Goal: Information Seeking & Learning: Learn about a topic

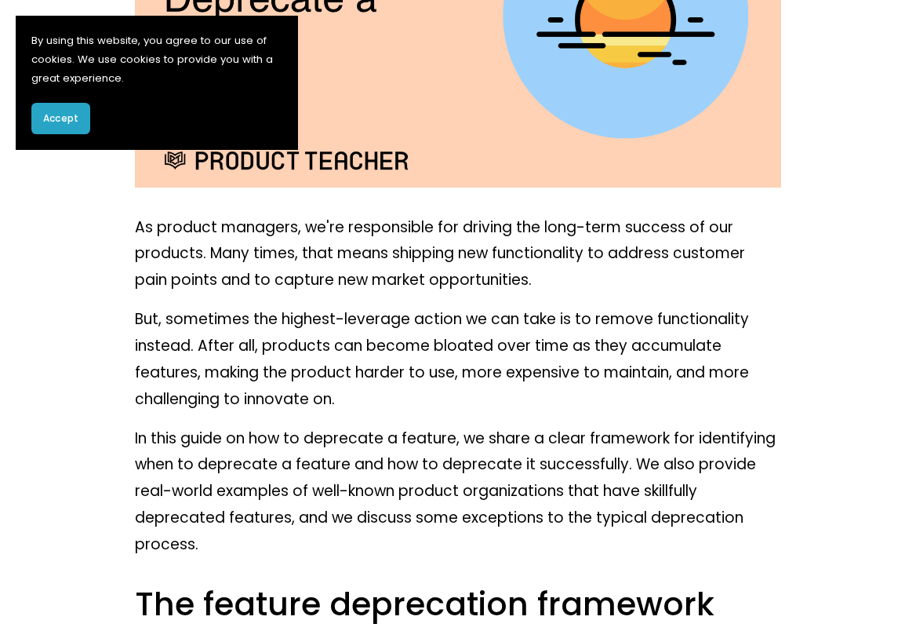
scroll to position [393, 0]
click at [64, 117] on span "Accept" at bounding box center [60, 118] width 35 height 14
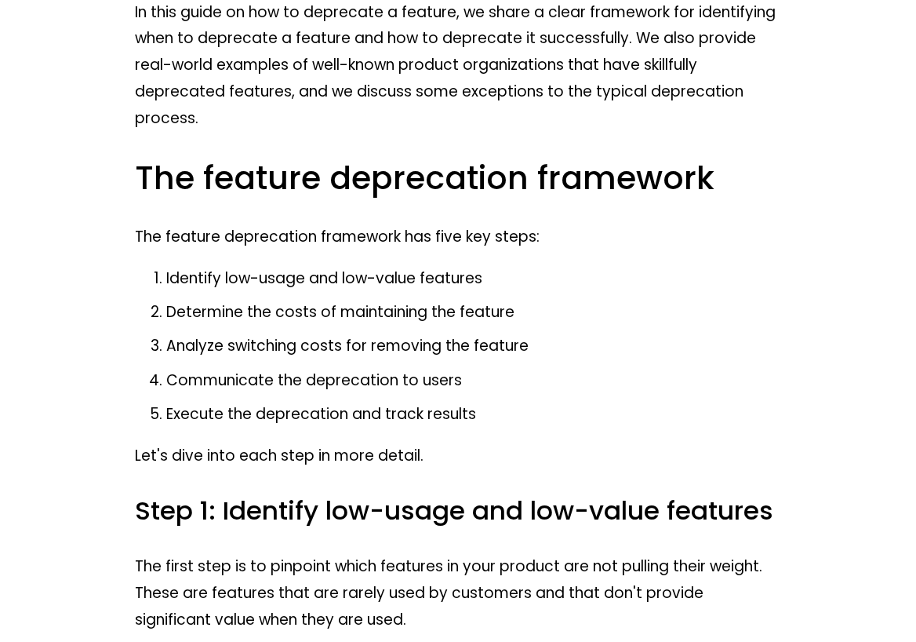
scroll to position [824, 0]
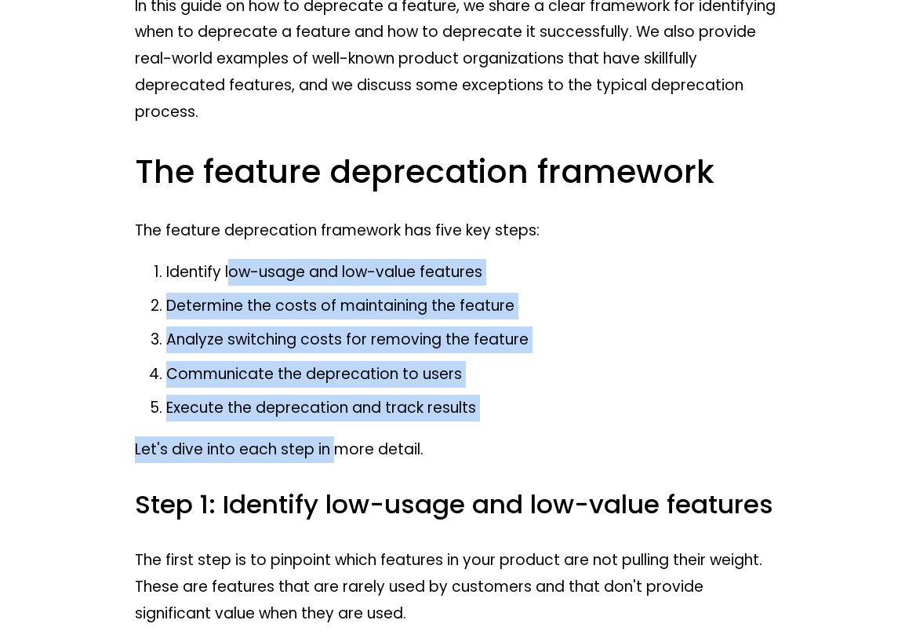
drag, startPoint x: 227, startPoint y: 279, endPoint x: 337, endPoint y: 439, distance: 194.5
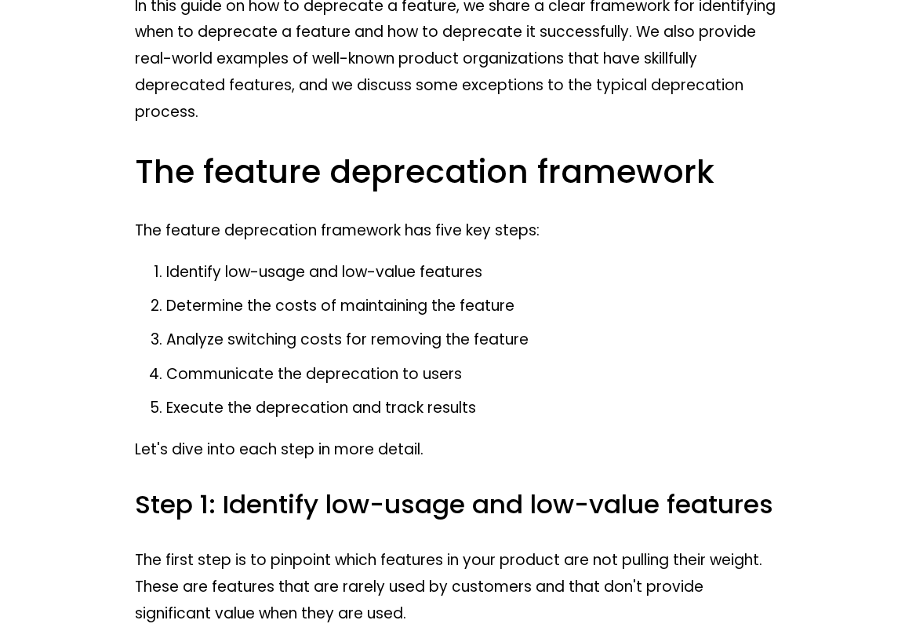
click at [437, 440] on p "Let's dive into each step in more detail." at bounding box center [458, 449] width 646 height 27
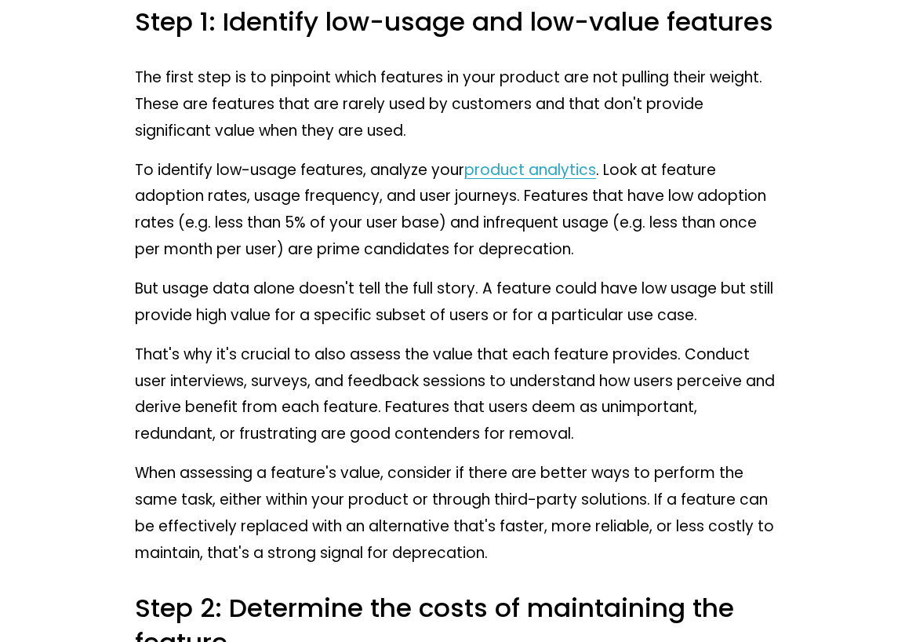
scroll to position [1308, 0]
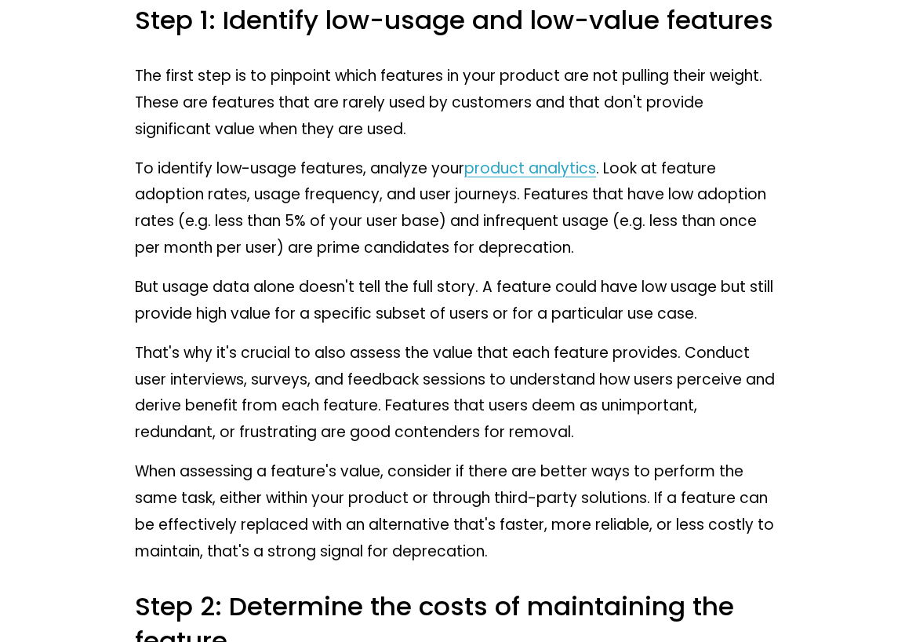
drag, startPoint x: 379, startPoint y: 278, endPoint x: 434, endPoint y: 441, distance: 171.4
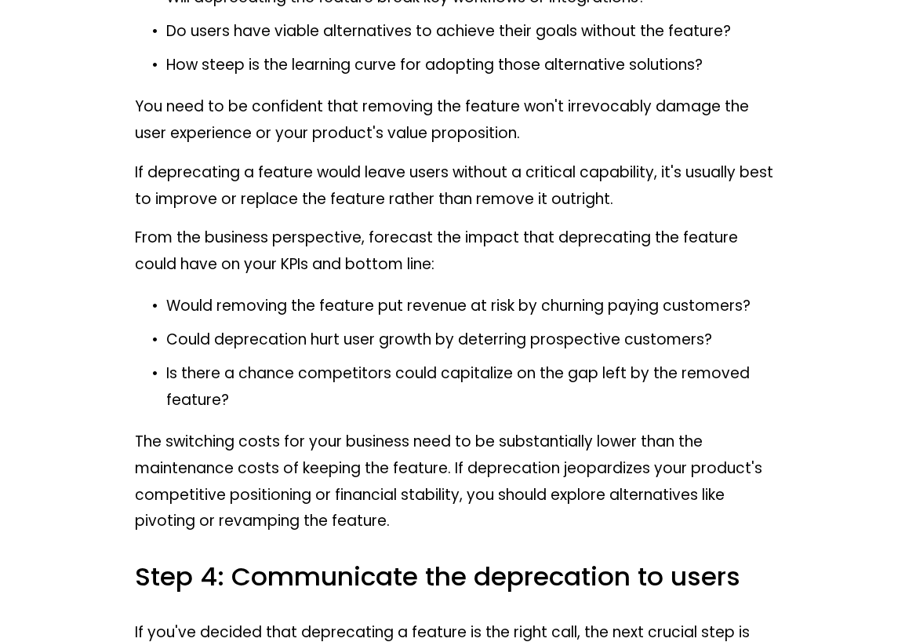
scroll to position [2741, 0]
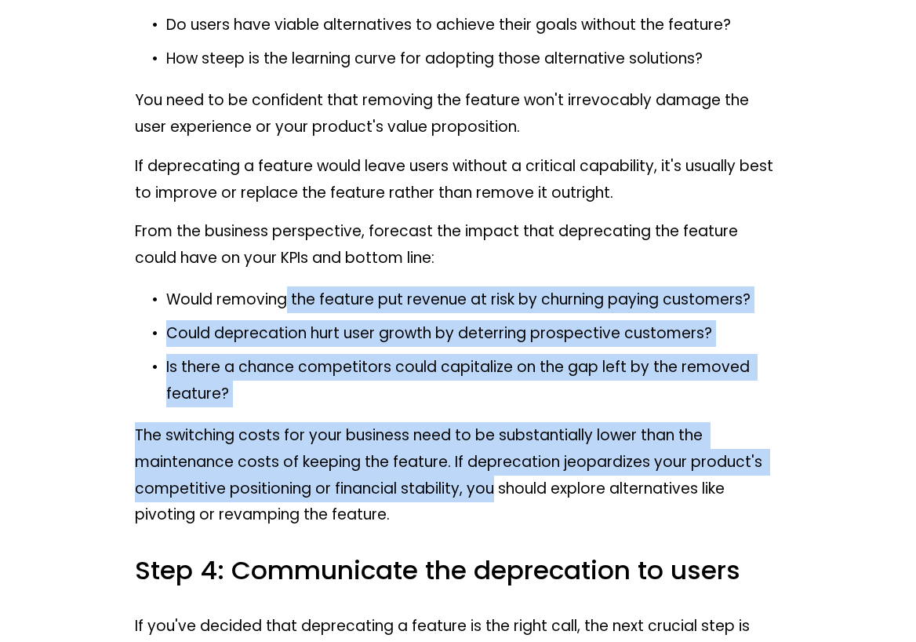
drag, startPoint x: 287, startPoint y: 300, endPoint x: 486, endPoint y: 493, distance: 276.8
click at [488, 501] on p "The switching costs for your business need to be substantially lower than the m…" at bounding box center [458, 475] width 646 height 106
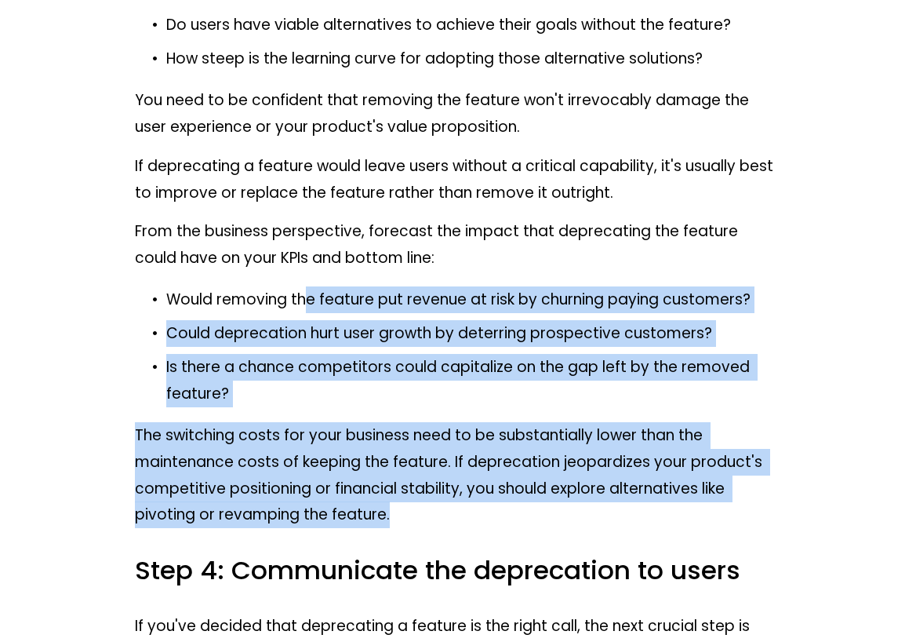
drag, startPoint x: 307, startPoint y: 302, endPoint x: 464, endPoint y: 526, distance: 273.8
click at [464, 526] on p "The switching costs for your business need to be substantially lower than the m…" at bounding box center [458, 475] width 646 height 106
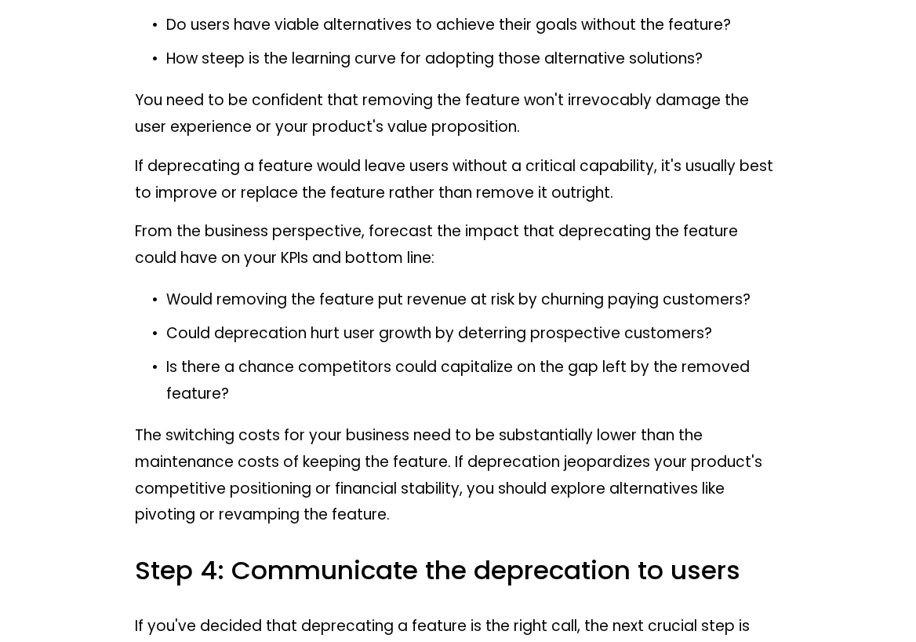
click at [173, 482] on p "The switching costs for your business need to be substantially lower than the m…" at bounding box center [458, 475] width 646 height 106
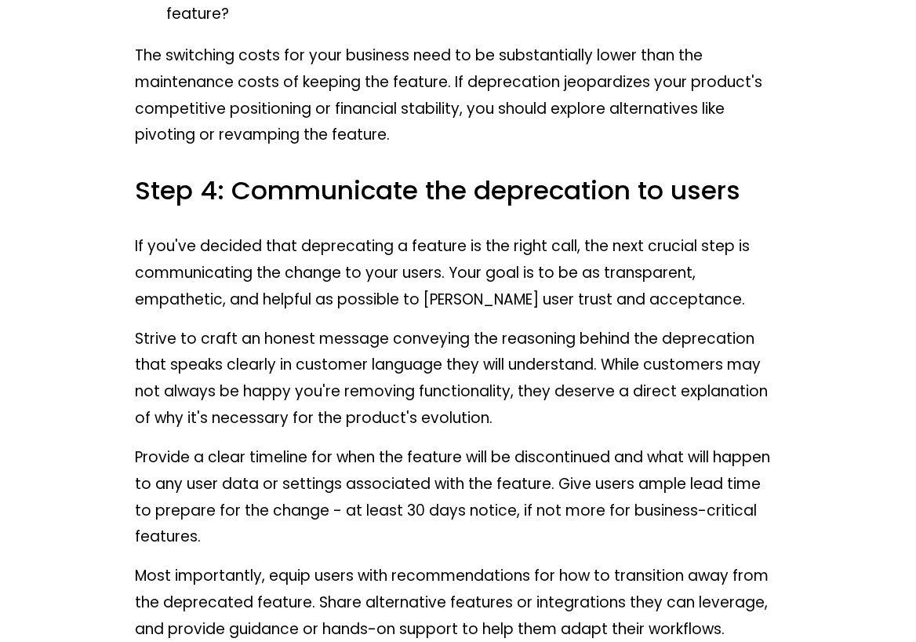
scroll to position [3137, 0]
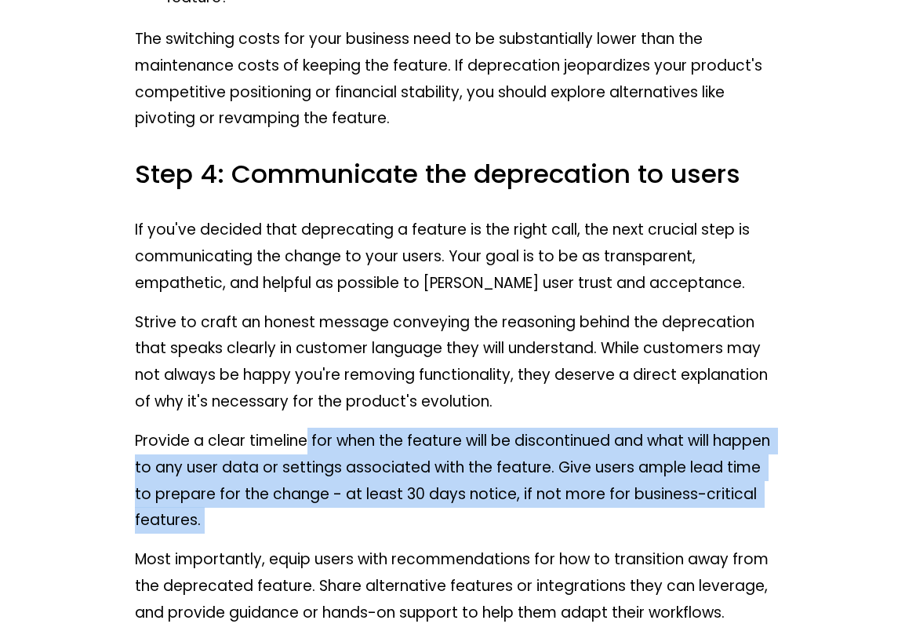
drag, startPoint x: 306, startPoint y: 453, endPoint x: 609, endPoint y: 540, distance: 314.9
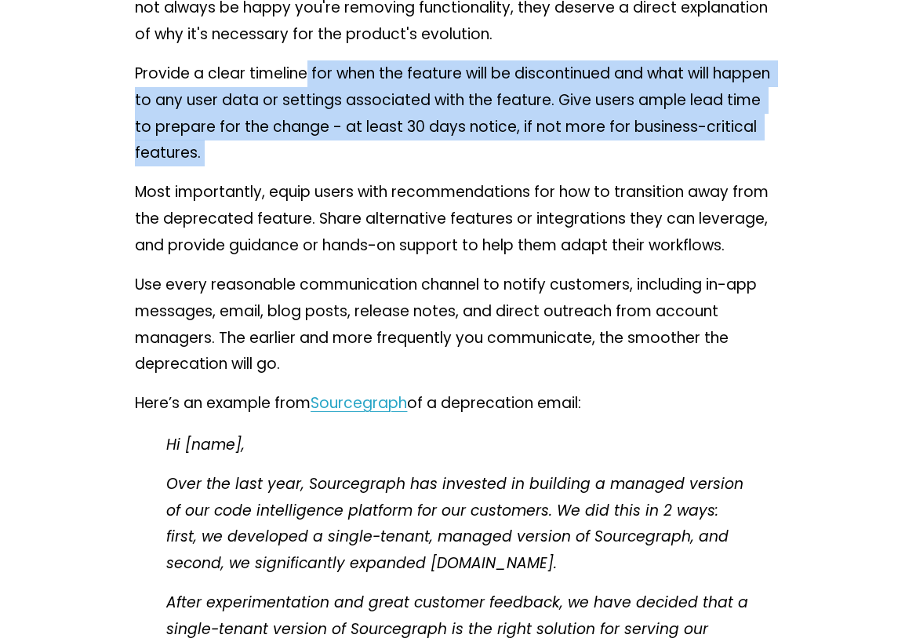
scroll to position [3505, 0]
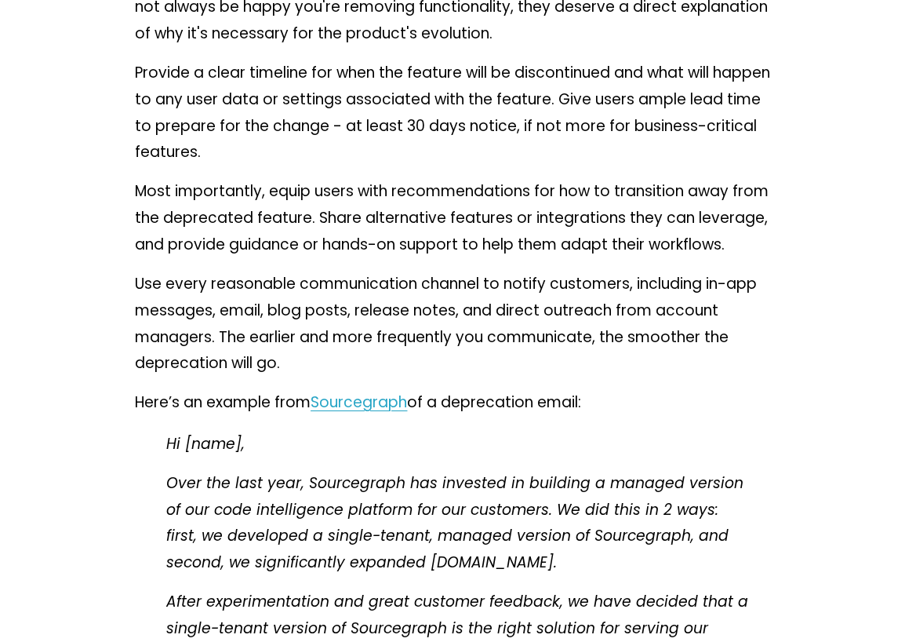
drag, startPoint x: 409, startPoint y: 475, endPoint x: 544, endPoint y: 483, distance: 134.4
click at [544, 483] on em "Over the last year, Sourcegraph has invested in building a managed version of o…" at bounding box center [457, 522] width 582 height 101
drag, startPoint x: 519, startPoint y: 486, endPoint x: 668, endPoint y: 508, distance: 150.7
click at [668, 508] on em "Over the last year, Sourcegraph has invested in building a managed version of o…" at bounding box center [457, 522] width 582 height 101
drag, startPoint x: 620, startPoint y: 471, endPoint x: 642, endPoint y: 567, distance: 99.0
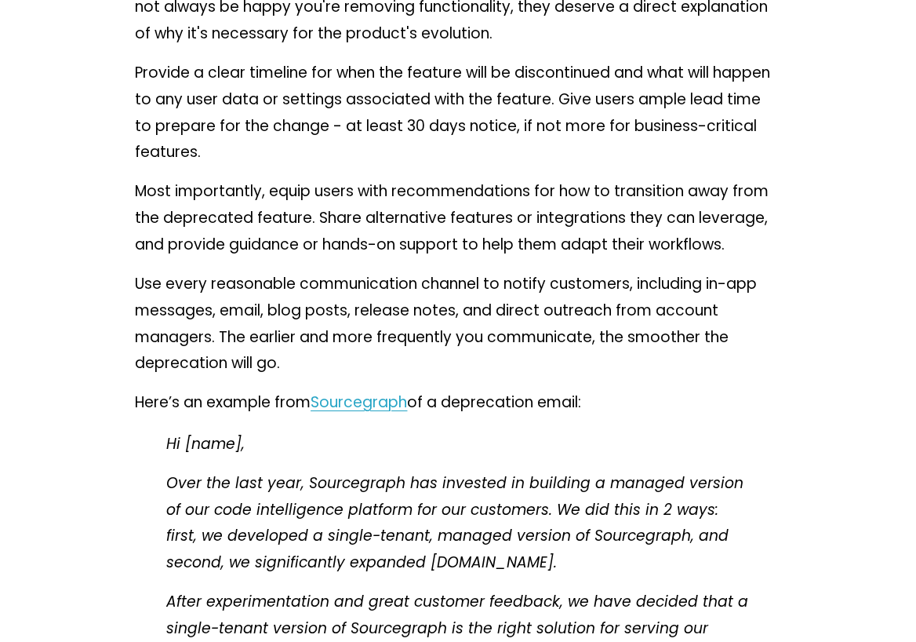
click at [642, 567] on p "Over the last year, Sourcegraph has invested in building a managed version of o…" at bounding box center [457, 523] width 583 height 106
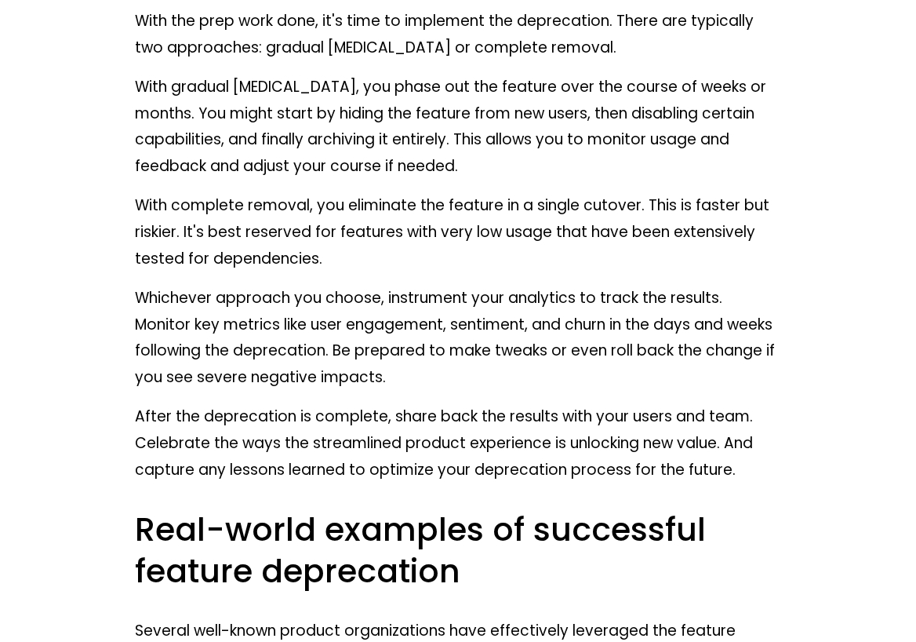
scroll to position [5214, 0]
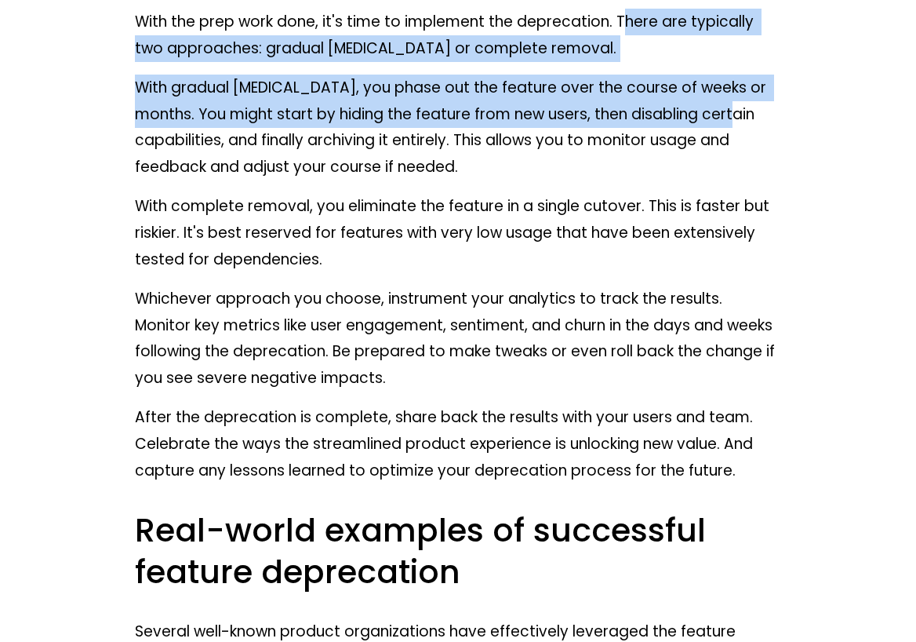
drag, startPoint x: 615, startPoint y: 21, endPoint x: 739, endPoint y: 101, distance: 147.5
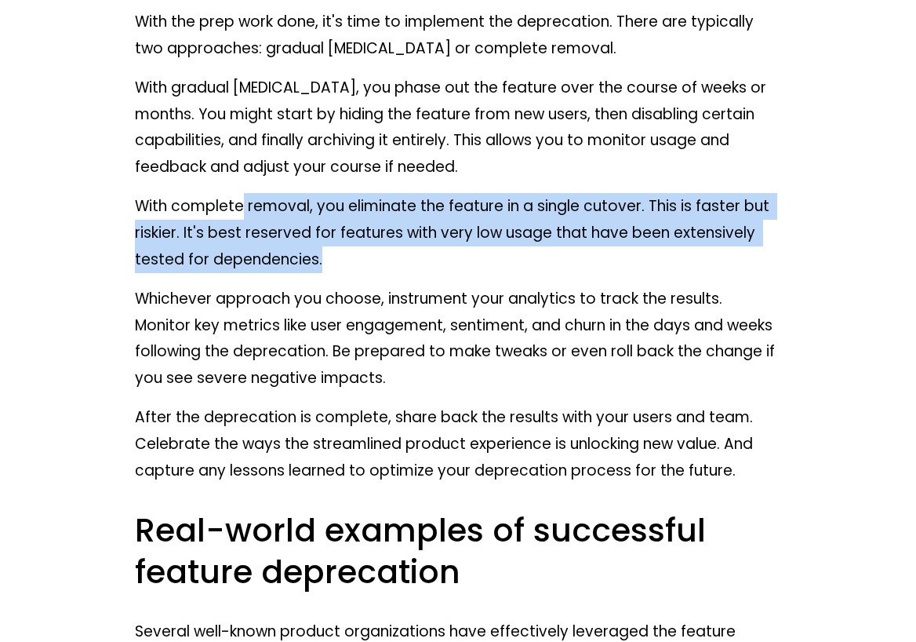
drag, startPoint x: 240, startPoint y: 202, endPoint x: 402, endPoint y: 272, distance: 176.0
click at [402, 272] on p "With complete removal, you eliminate the feature in a single cutover. This is f…" at bounding box center [458, 233] width 646 height 80
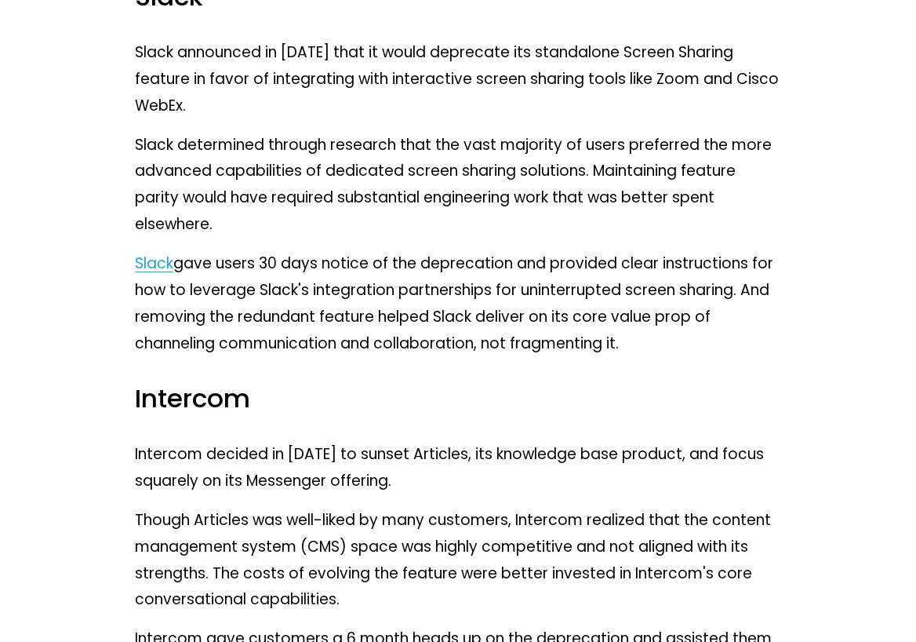
scroll to position [5932, 0]
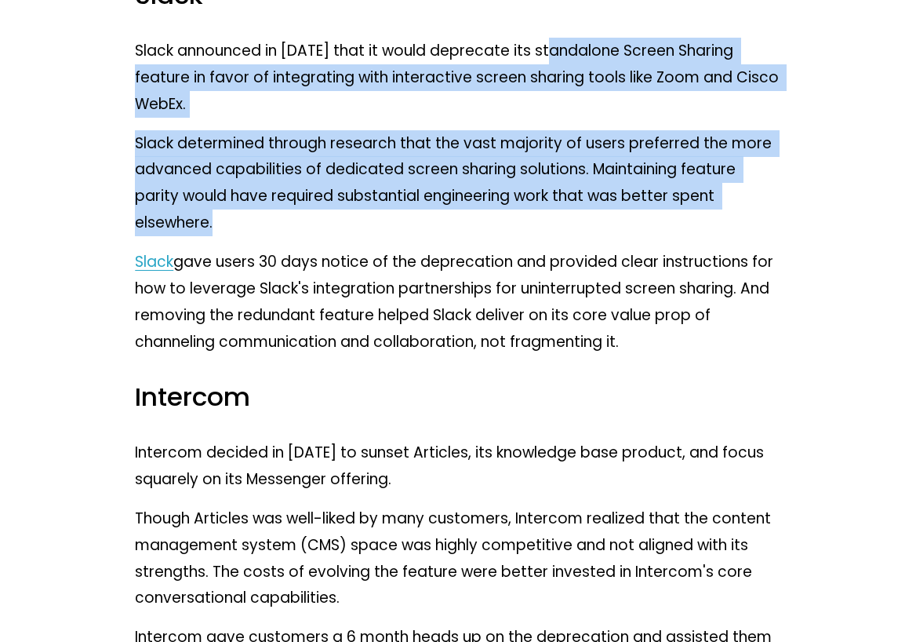
drag, startPoint x: 545, startPoint y: 41, endPoint x: 595, endPoint y: 187, distance: 154.1
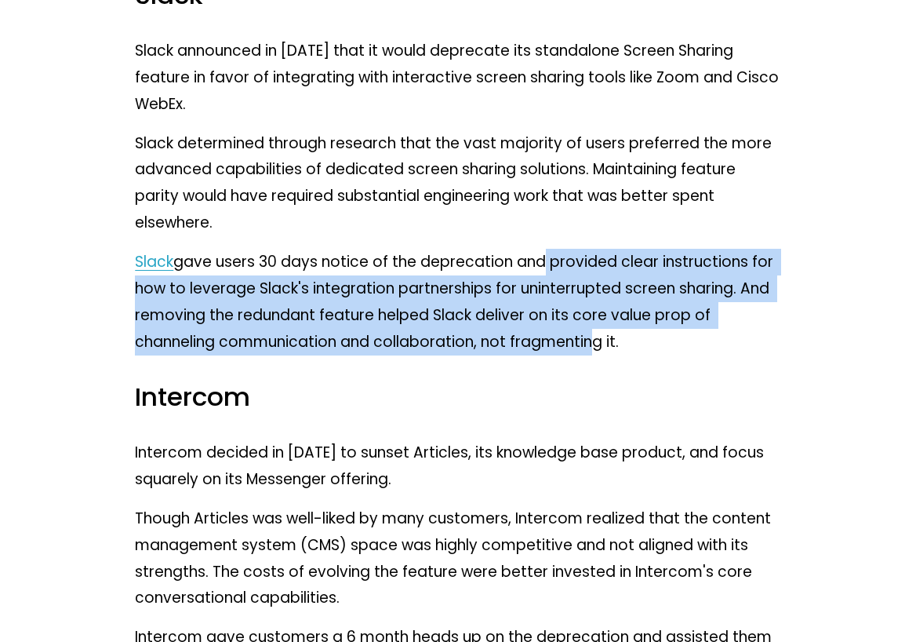
drag, startPoint x: 539, startPoint y: 203, endPoint x: 584, endPoint y: 277, distance: 86.6
click at [584, 277] on p "Slack gave users 30 days notice of the deprecation and provided clear instructi…" at bounding box center [458, 302] width 646 height 106
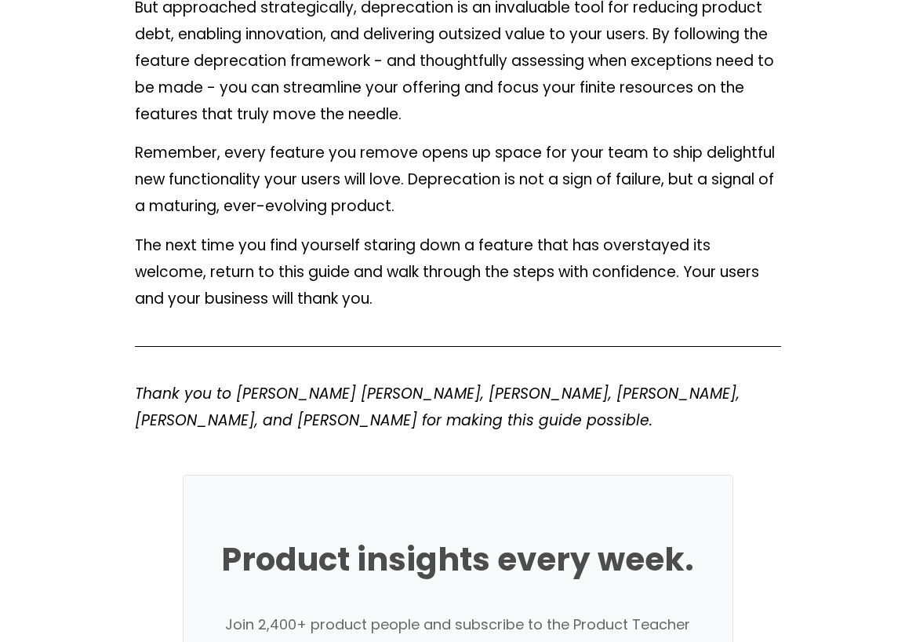
scroll to position [8687, 0]
